Goal: Find specific page/section: Find specific page/section

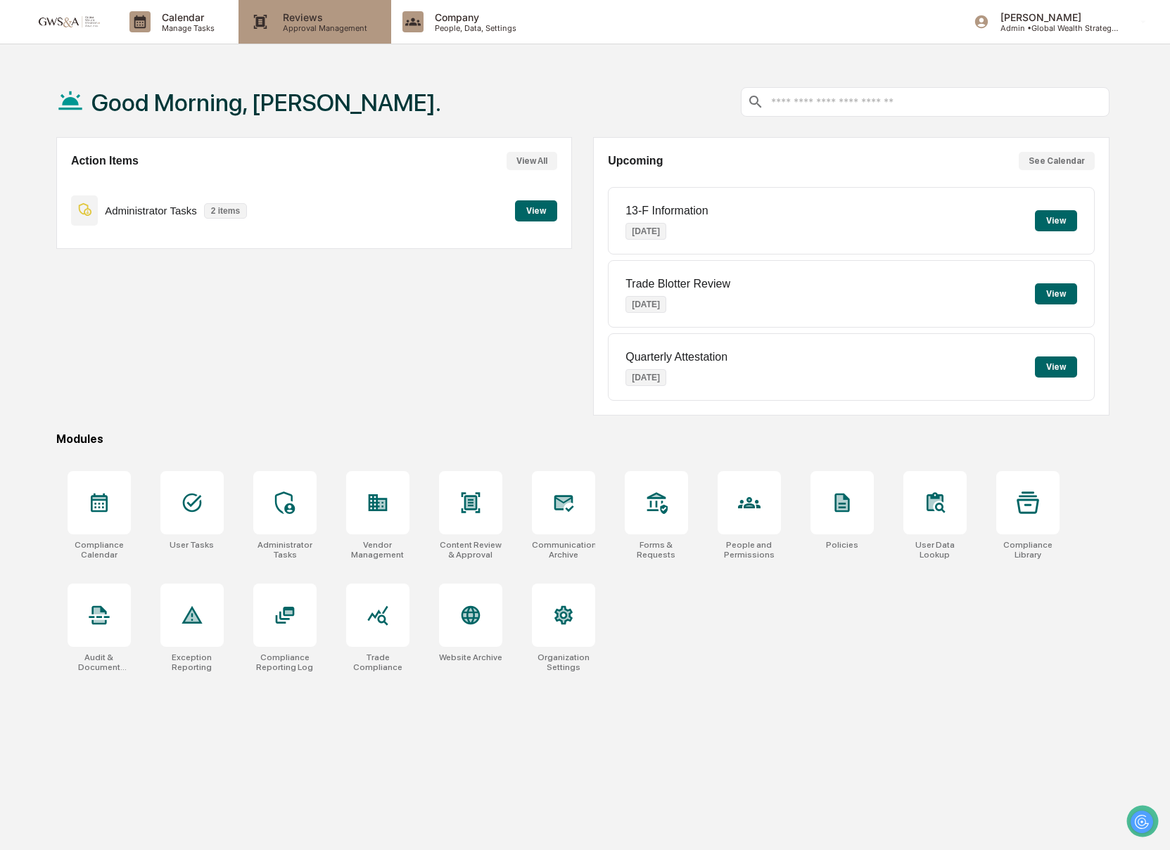
click at [324, 35] on div "Reviews Approval Management" at bounding box center [314, 22] width 152 height 44
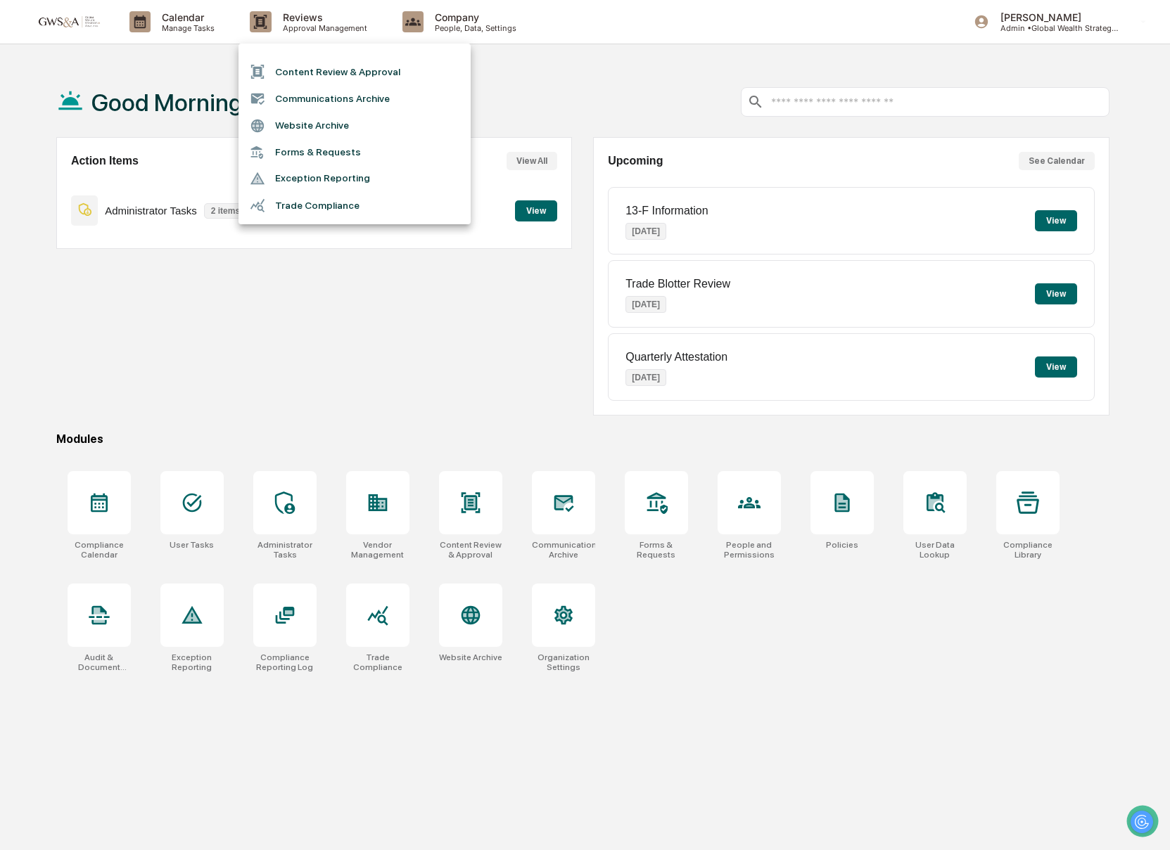
click at [298, 97] on li "Communications Archive" at bounding box center [354, 98] width 232 height 27
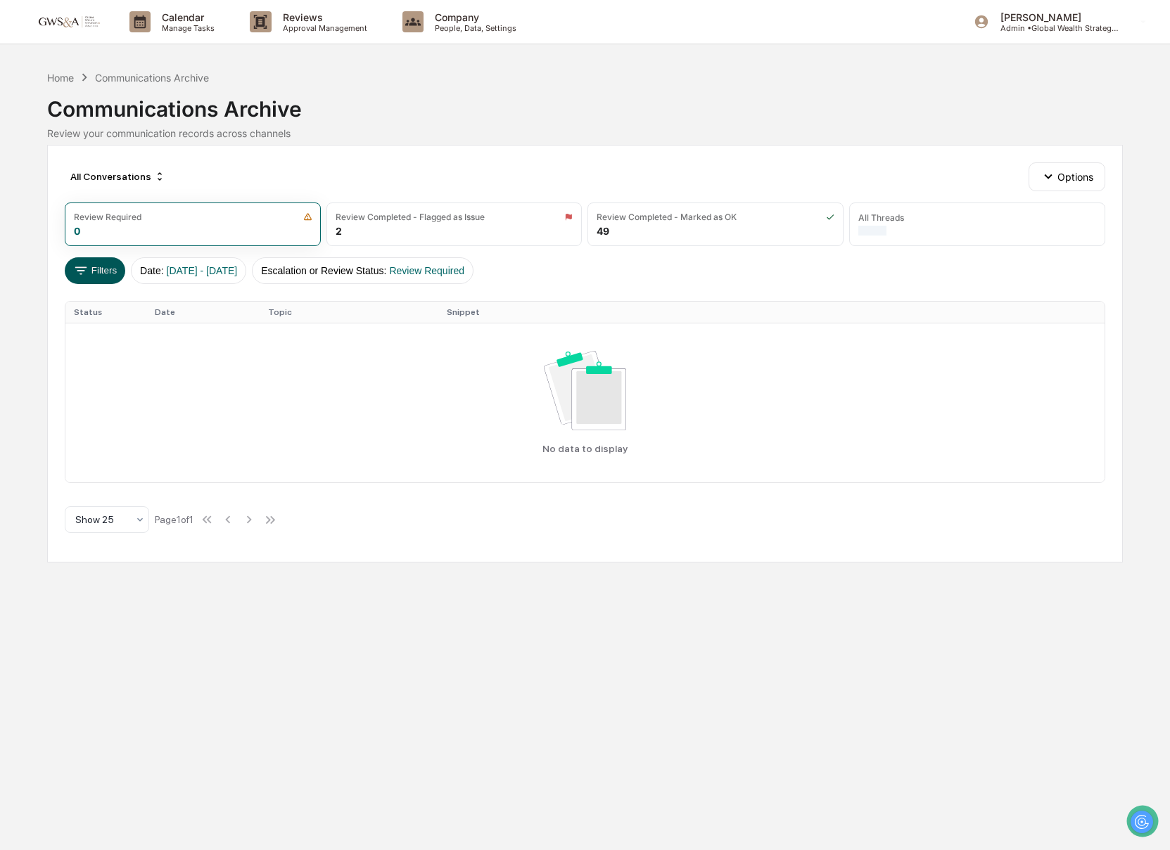
click at [101, 276] on button "Filters" at bounding box center [95, 270] width 61 height 27
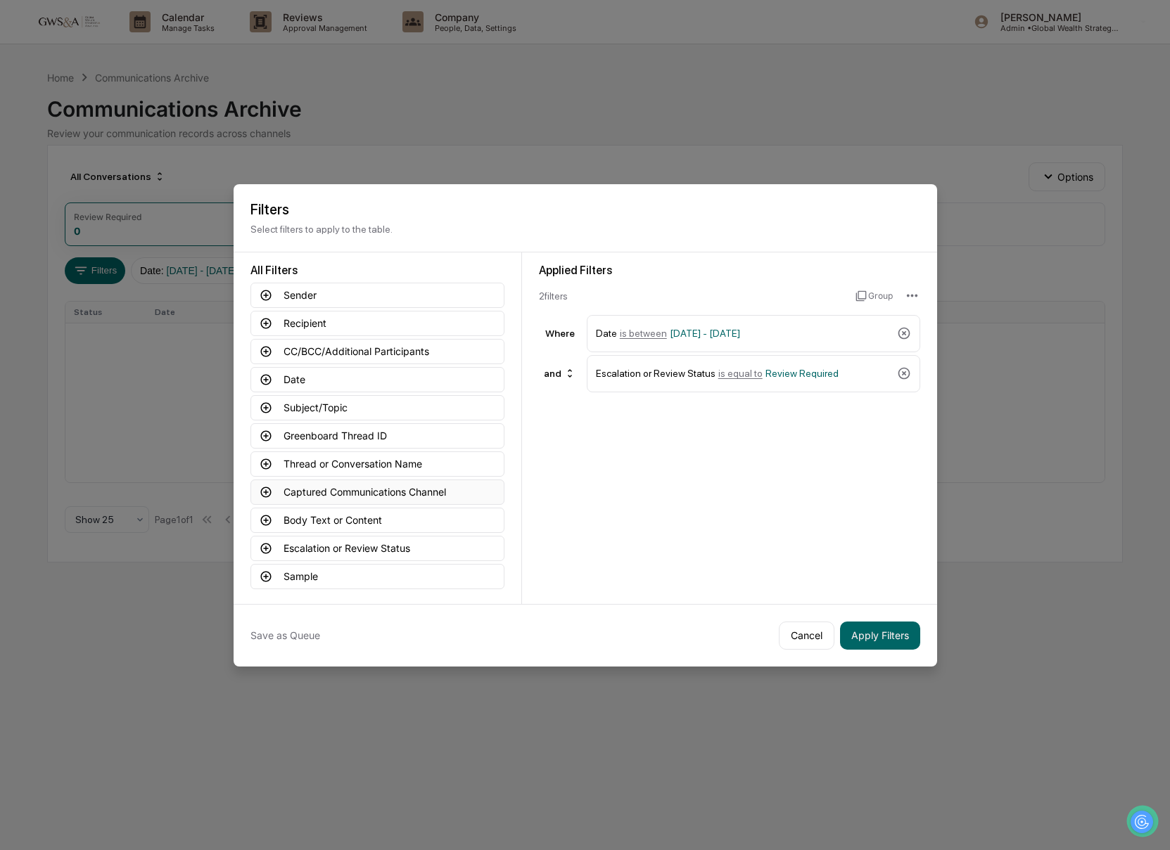
click at [340, 488] on button "Captured Communications Channel" at bounding box center [377, 492] width 254 height 25
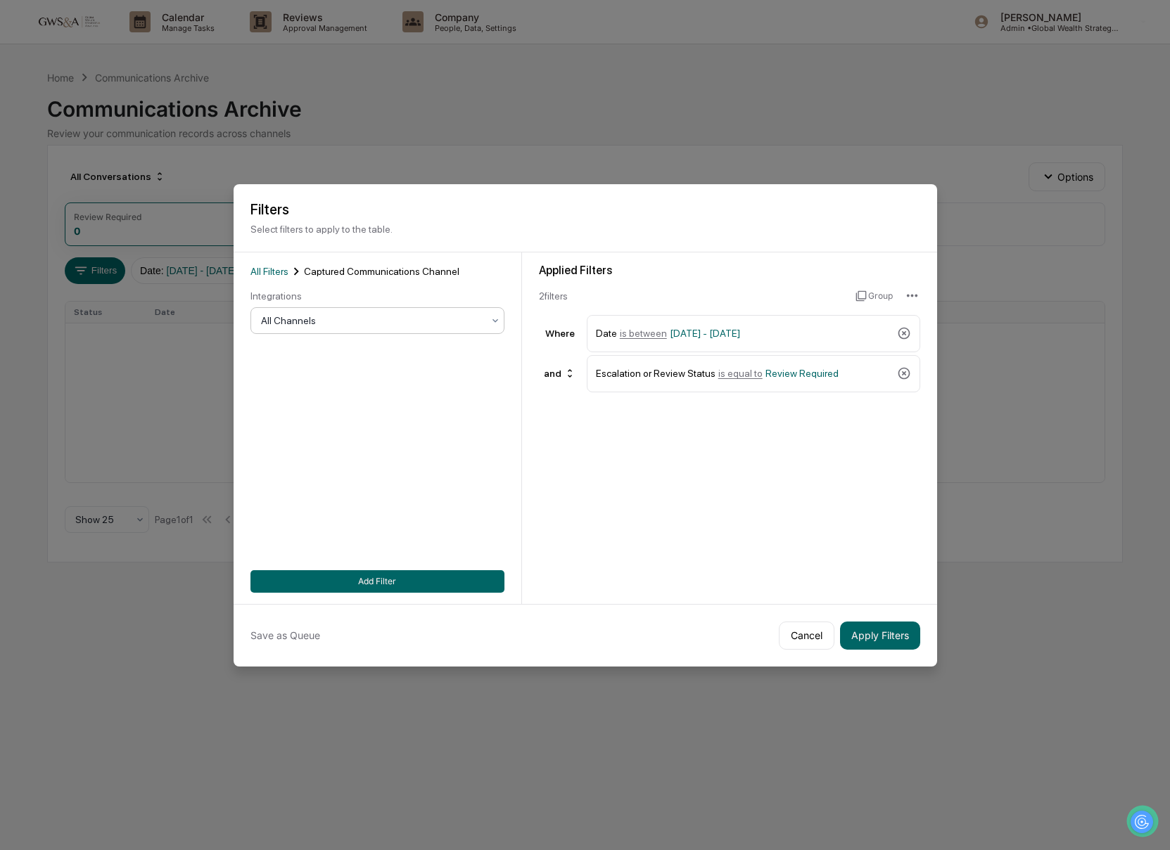
click at [321, 320] on div at bounding box center [372, 321] width 222 height 14
click at [307, 417] on div "SMS" at bounding box center [377, 411] width 252 height 28
click at [461, 581] on button "Add Filter" at bounding box center [377, 581] width 254 height 23
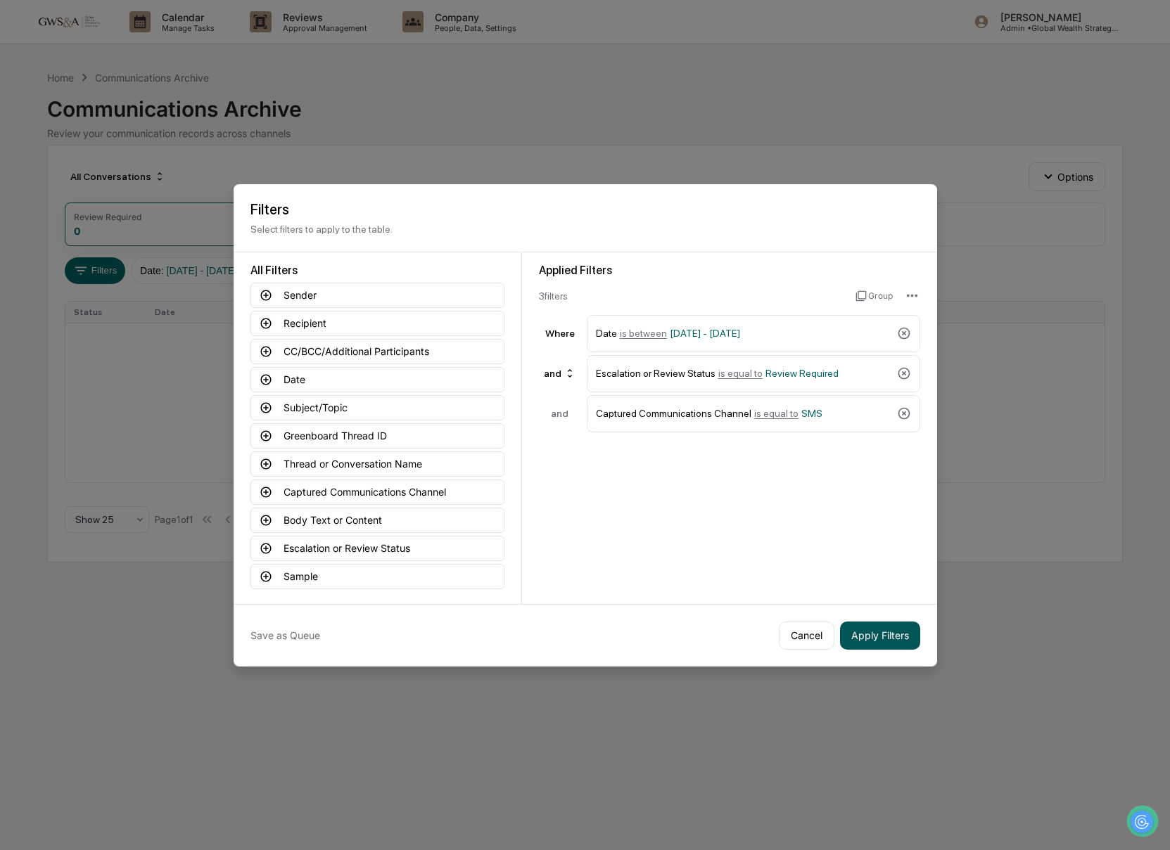
click at [870, 631] on button "Apply Filters" at bounding box center [880, 636] width 80 height 28
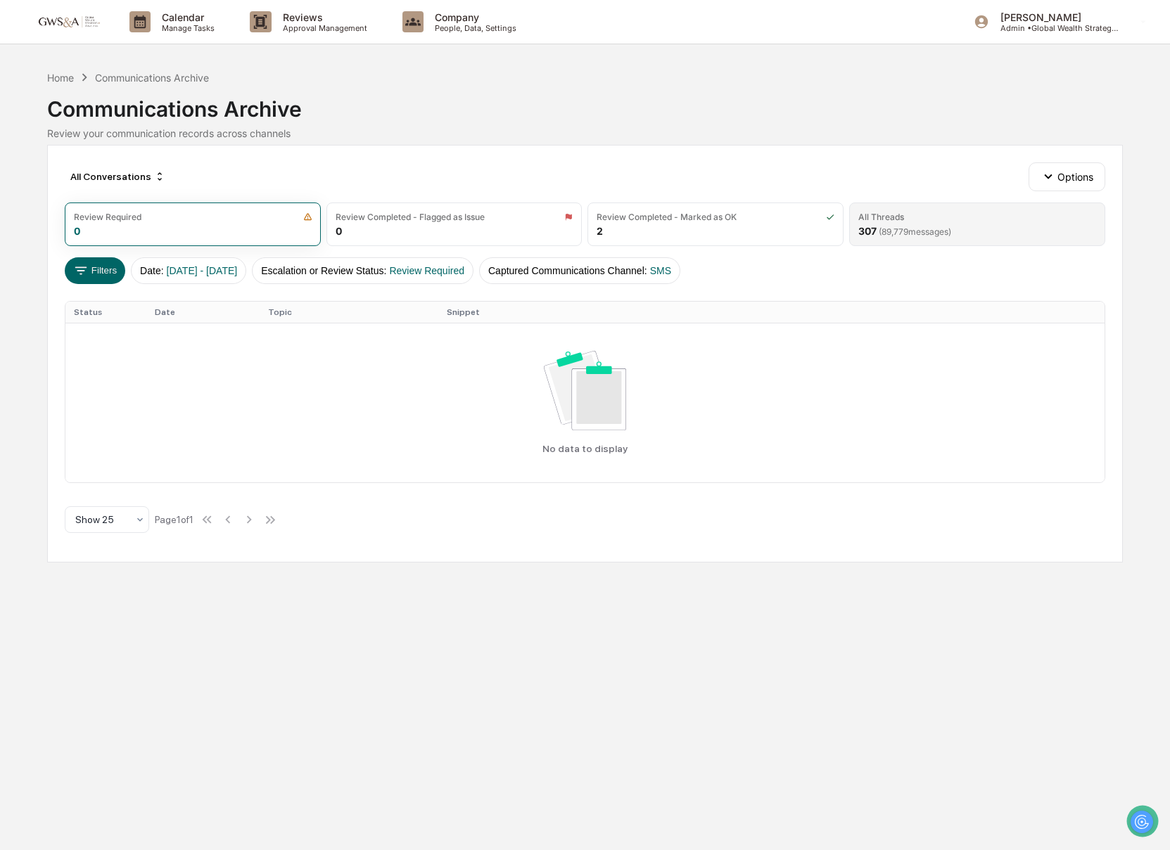
click at [889, 214] on div "All Threads" at bounding box center [881, 217] width 46 height 11
click at [919, 224] on div "All Threads 54,337 ( 89,779 messages)" at bounding box center [977, 225] width 256 height 44
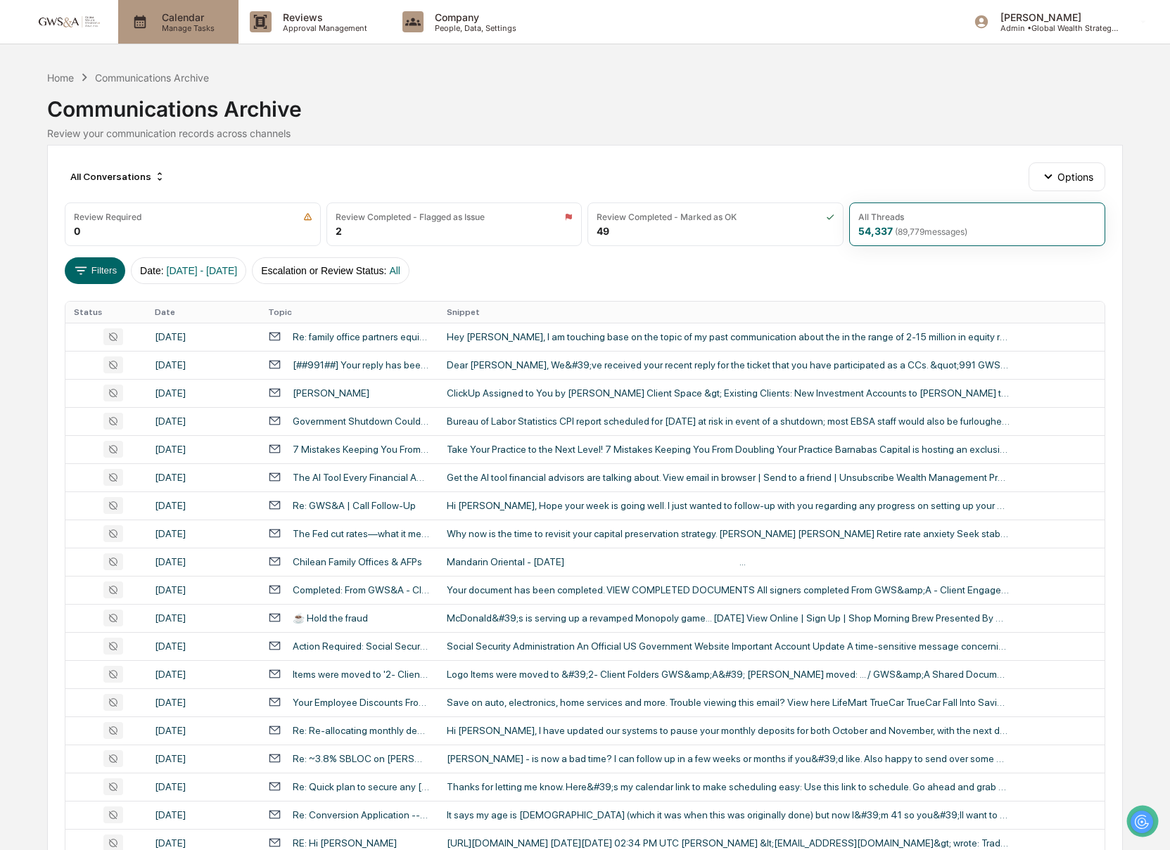
click at [164, 21] on p "Calendar" at bounding box center [186, 17] width 71 height 12
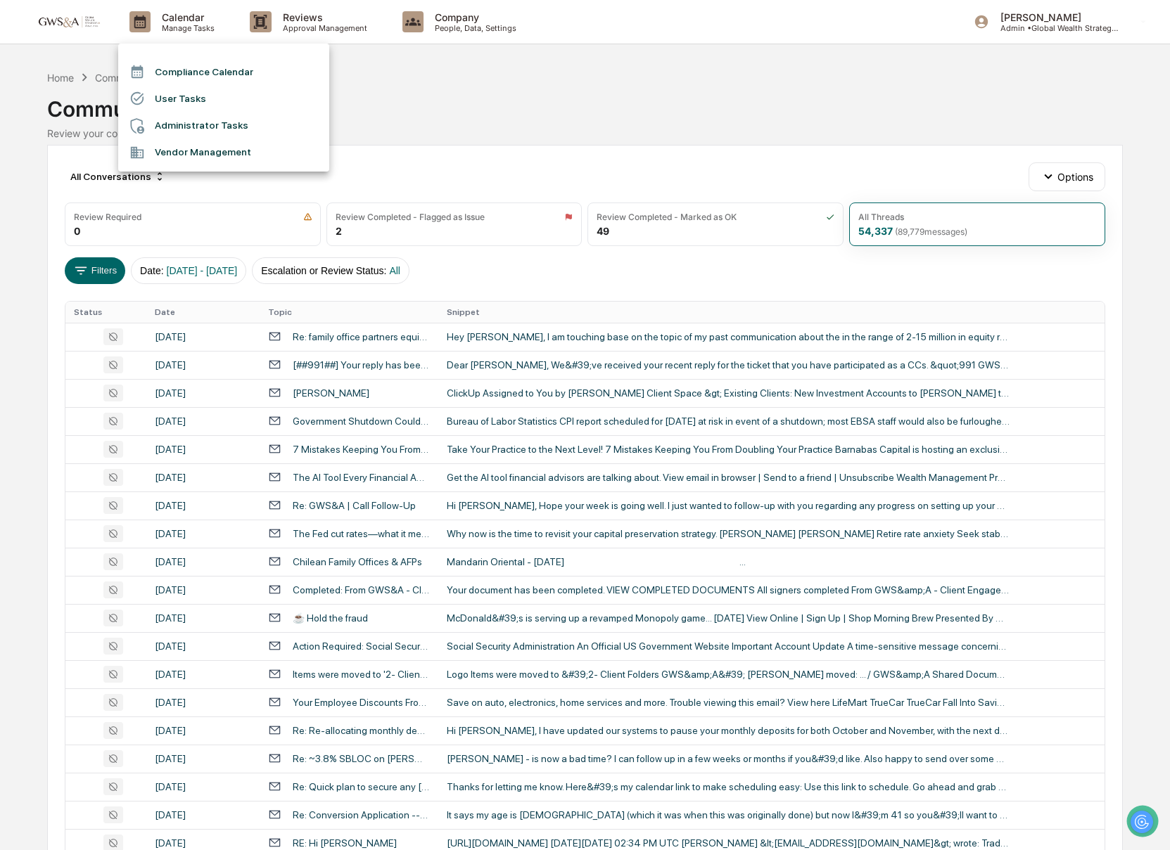
click at [167, 69] on li "Compliance Calendar" at bounding box center [223, 71] width 211 height 27
